Goal: Communication & Community: Answer question/provide support

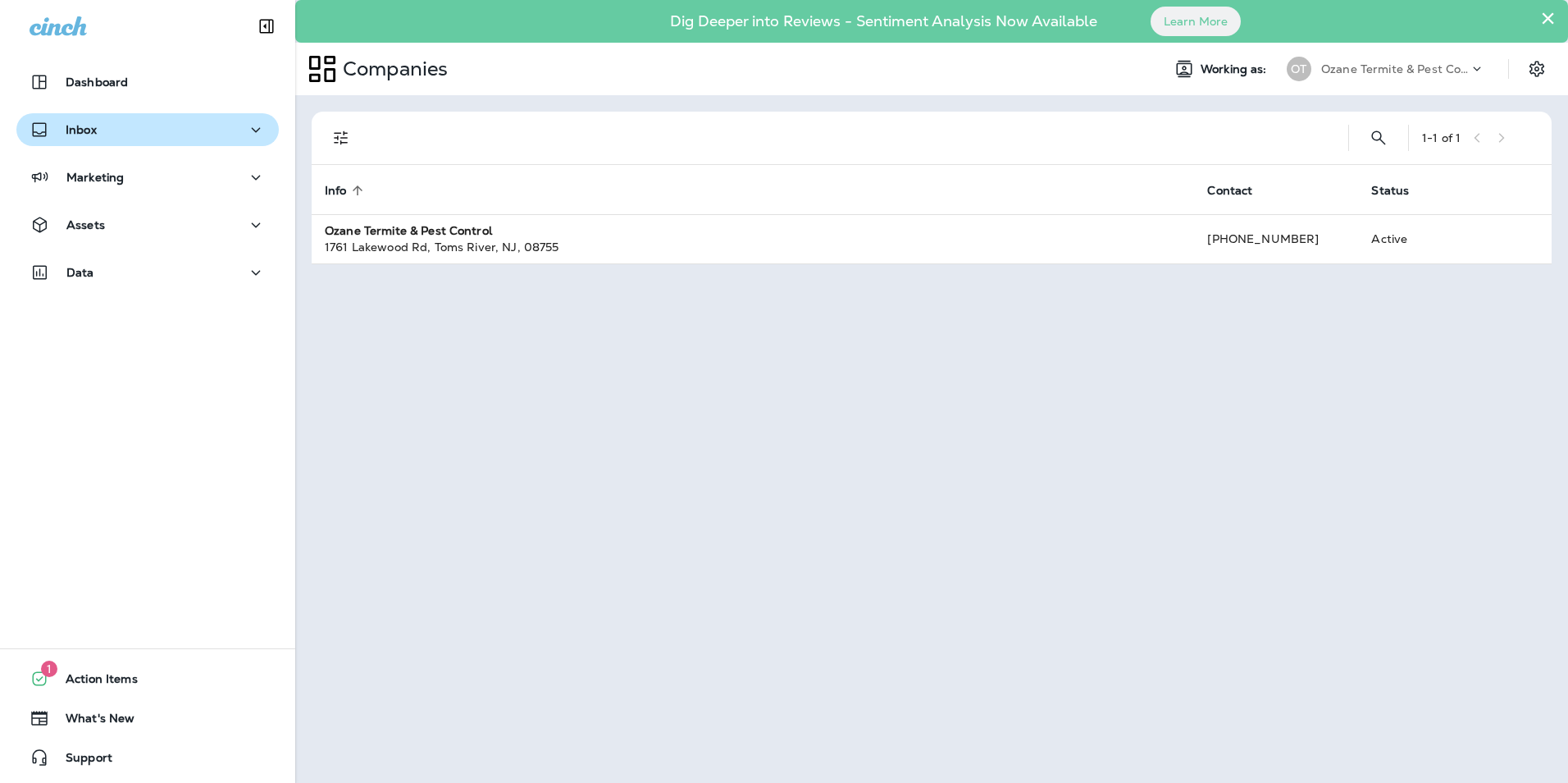
click at [75, 131] on p "Inbox" at bounding box center [81, 129] width 31 height 13
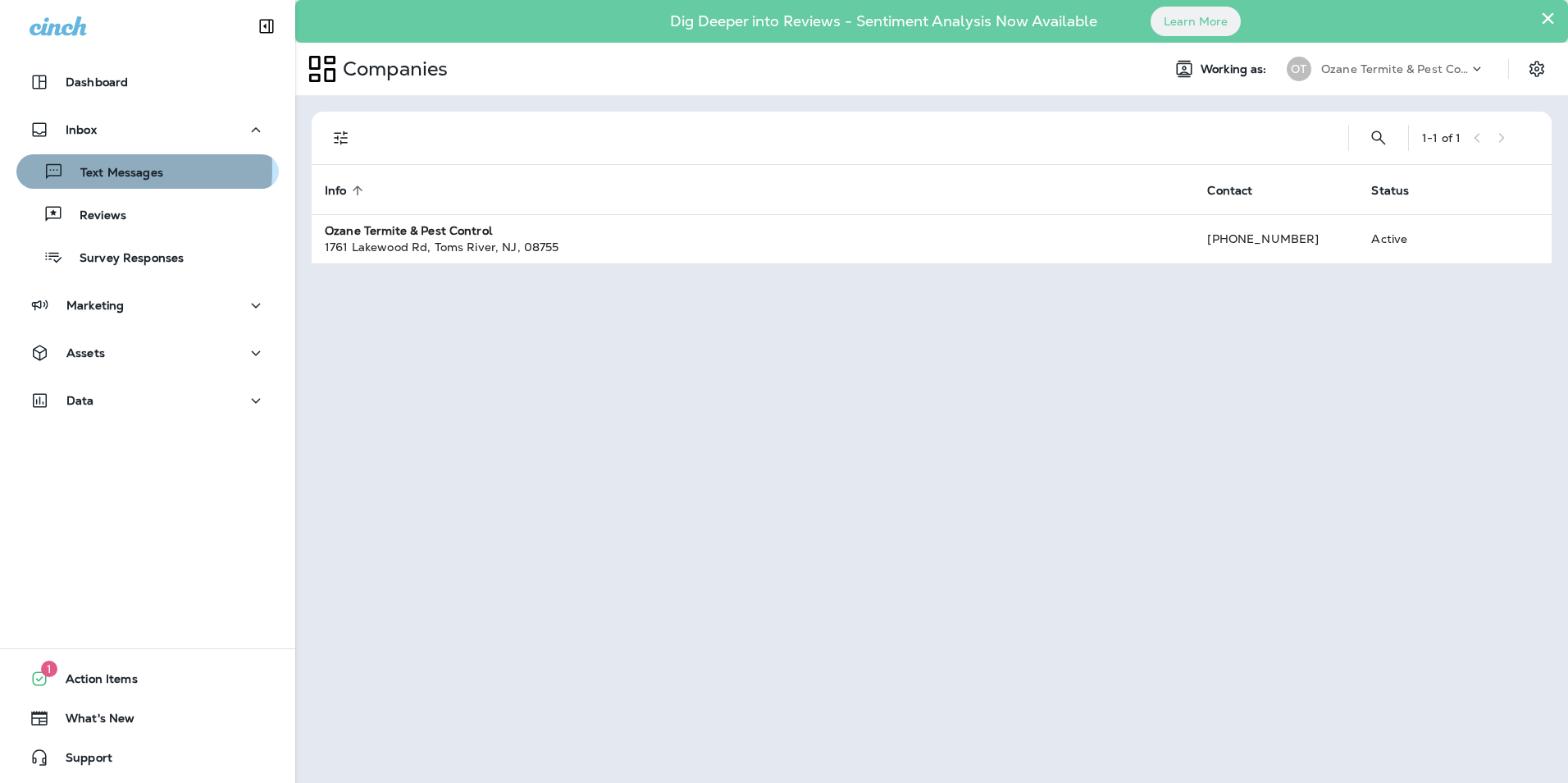
click at [73, 169] on p "Text Messages" at bounding box center [114, 174] width 100 height 16
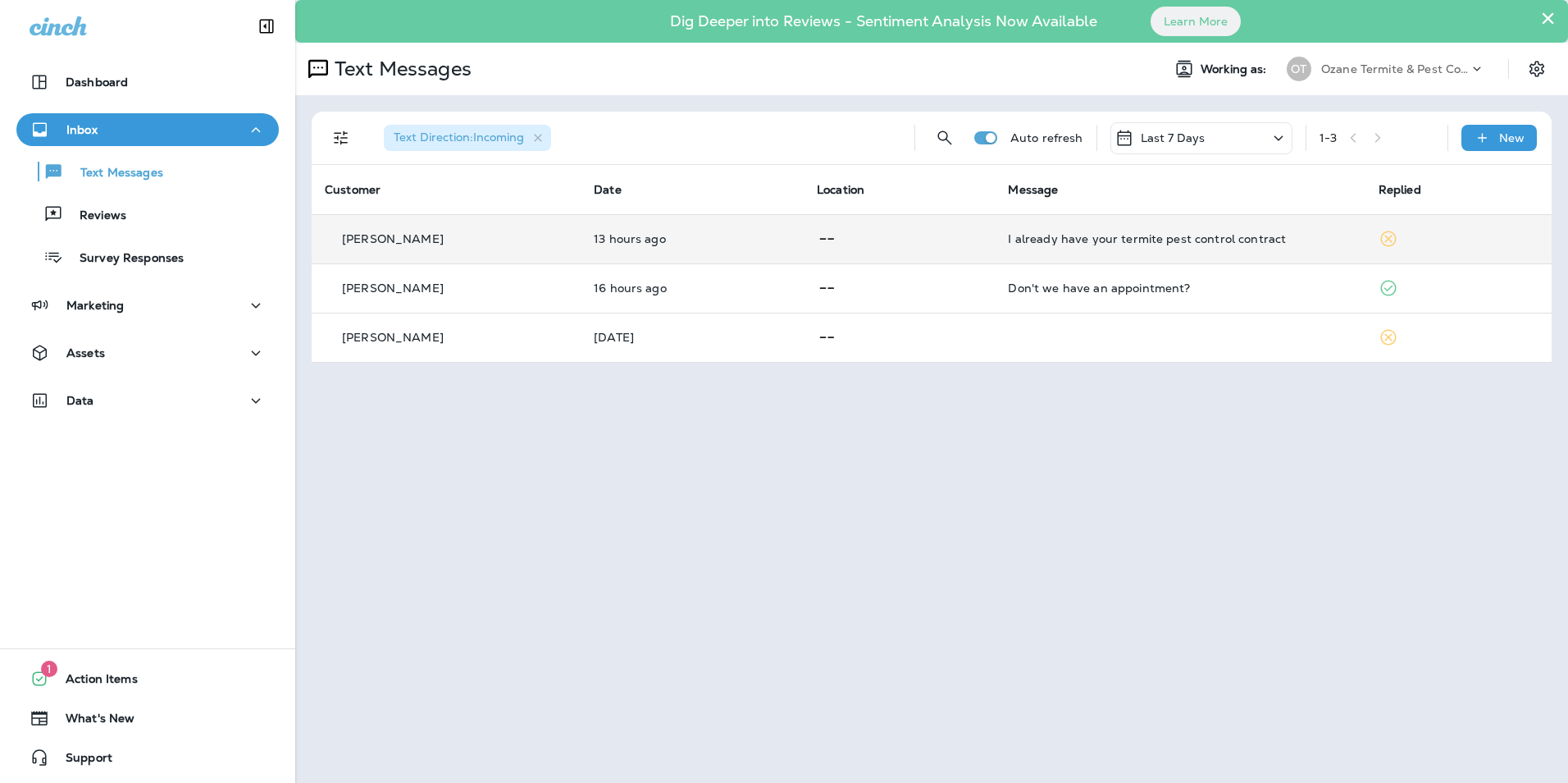
click at [1205, 232] on div "I already have your termite pest control contract" at bounding box center [1180, 238] width 343 height 13
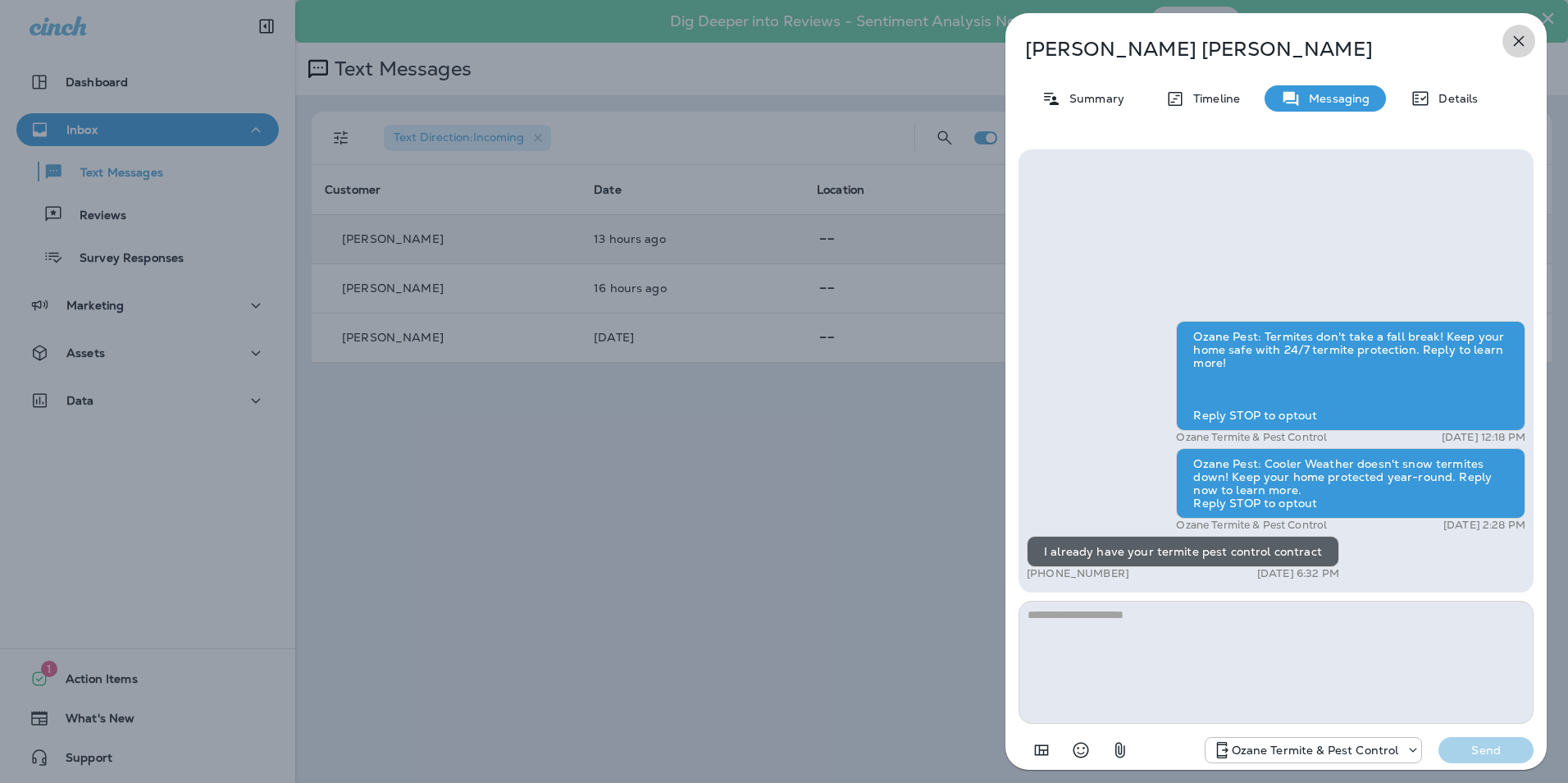
click at [1521, 37] on icon "button" at bounding box center [1518, 41] width 20 height 20
